Goal: Navigation & Orientation: Find specific page/section

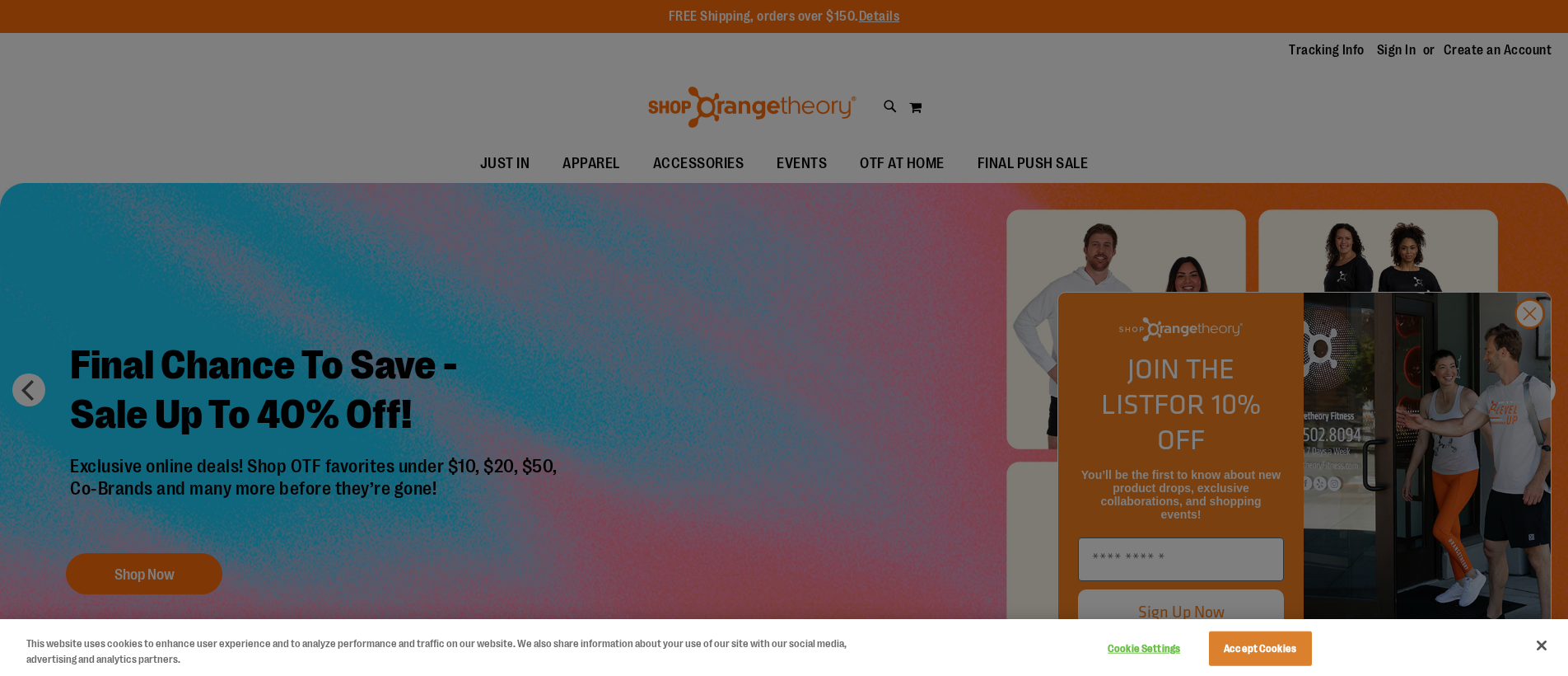
click at [1532, 345] on div at bounding box center [784, 338] width 1568 height 676
click at [1529, 350] on div at bounding box center [784, 338] width 1568 height 676
click at [1269, 637] on button "Accept Cookies" at bounding box center [1261, 649] width 103 height 35
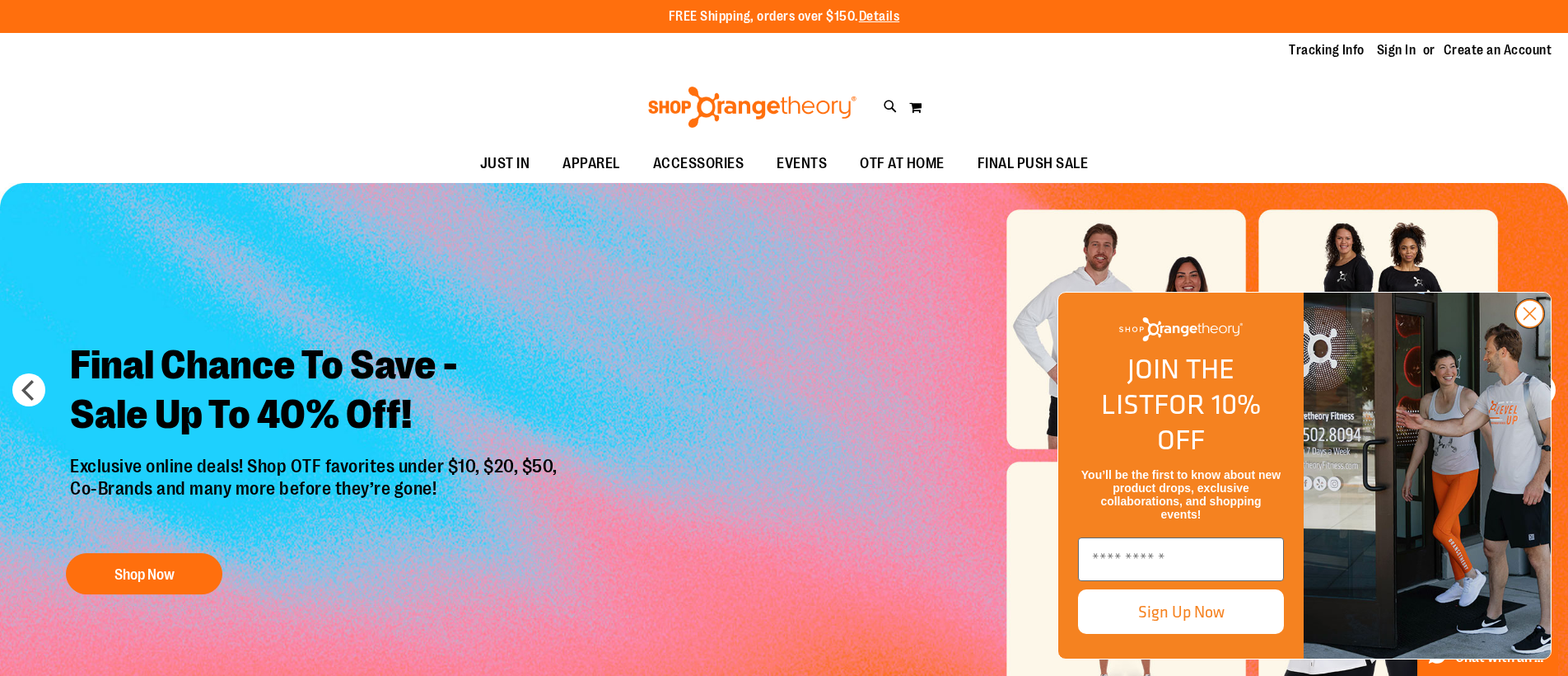
click at [1532, 319] on icon "Close dialog" at bounding box center [1531, 314] width 12 height 12
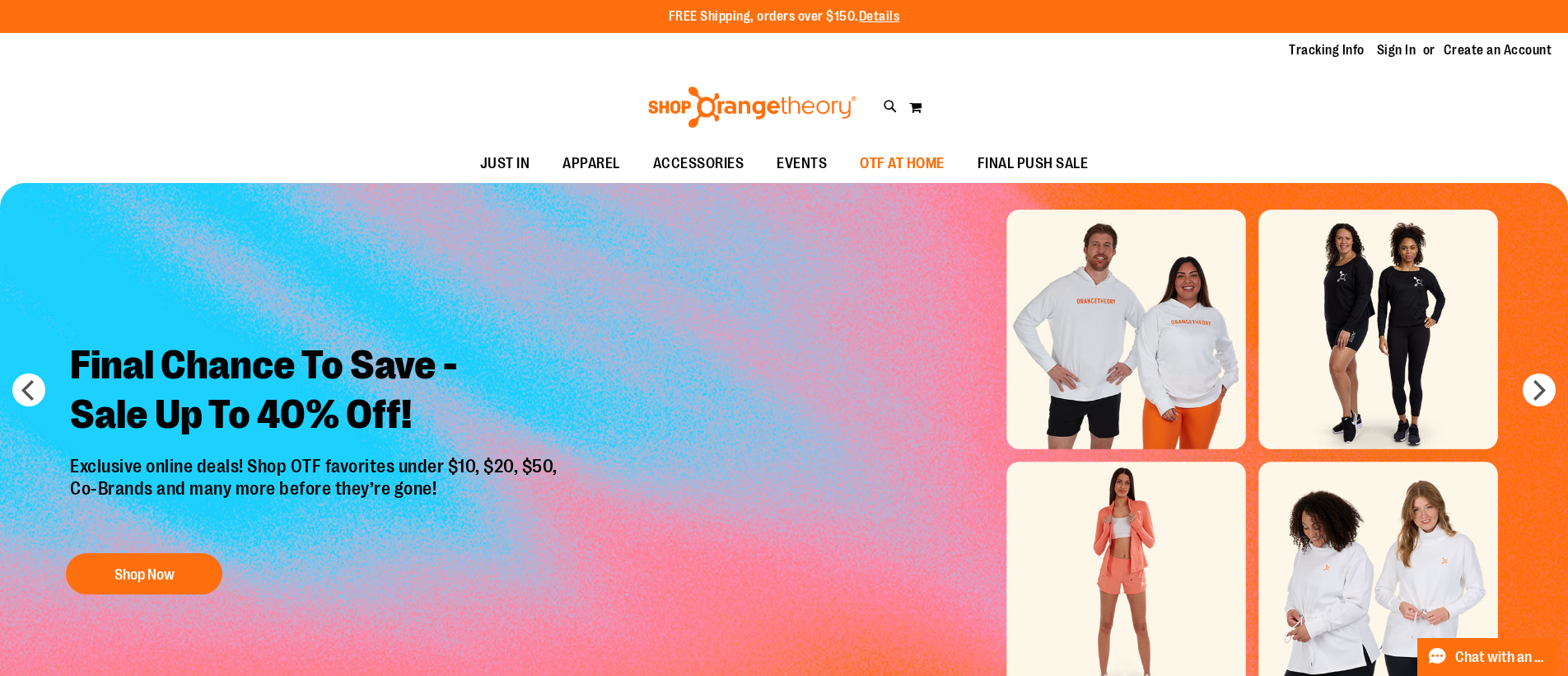
click at [911, 168] on span "OTF AT HOME" at bounding box center [902, 164] width 85 height 37
